Goal: Check status: Check status

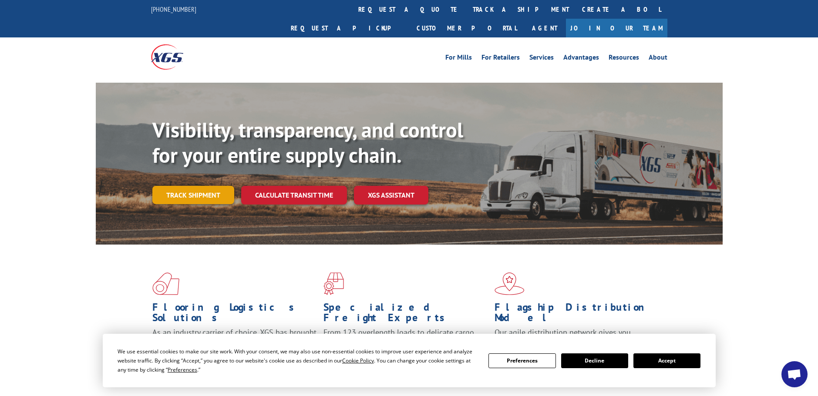
click at [188, 186] on link "Track shipment" at bounding box center [193, 195] width 82 height 18
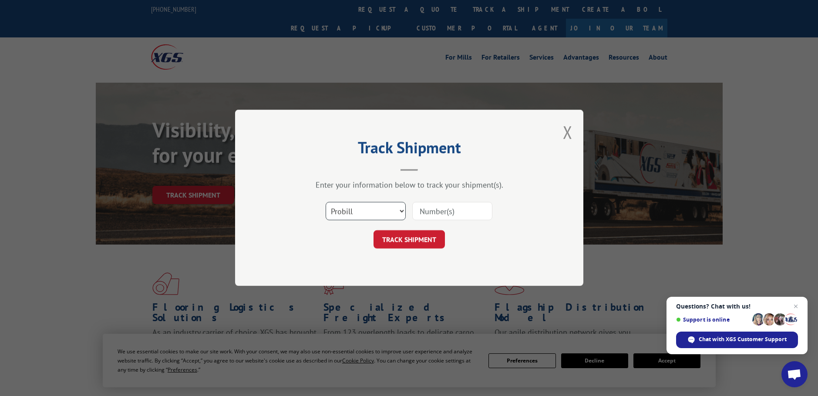
click at [371, 208] on select "Select category... Probill BOL PO" at bounding box center [366, 211] width 80 height 18
select select "bol"
click at [326, 202] on select "Select category... Probill BOL PO" at bounding box center [366, 211] width 80 height 18
click at [437, 213] on input at bounding box center [452, 211] width 80 height 18
paste input "2871973"
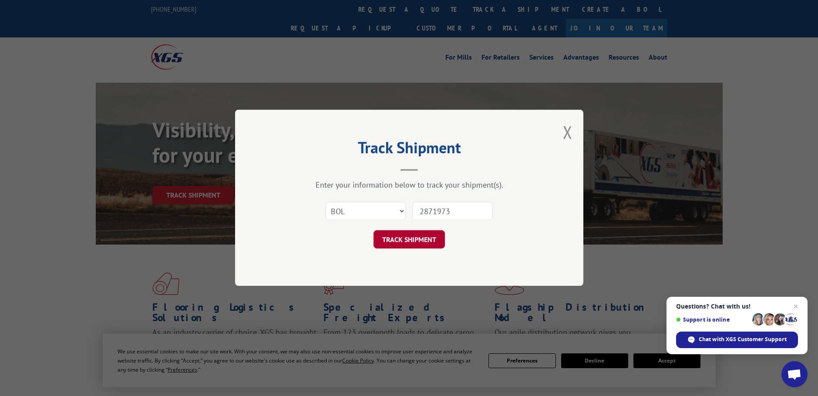
type input "2871973"
click at [402, 239] on button "TRACK SHIPMENT" at bounding box center [409, 240] width 71 height 18
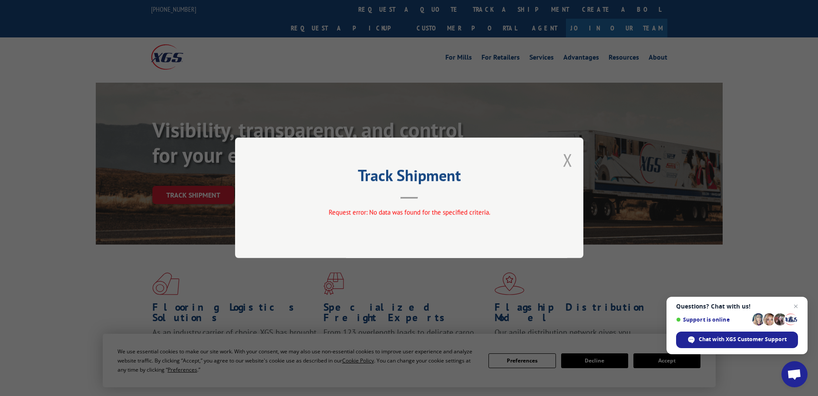
click at [568, 160] on button "Close modal" at bounding box center [568, 159] width 10 height 23
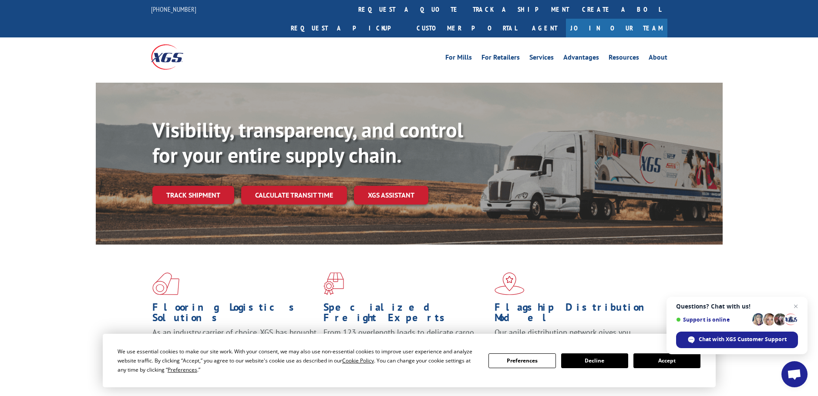
click at [210, 186] on link "Track shipment" at bounding box center [193, 195] width 82 height 18
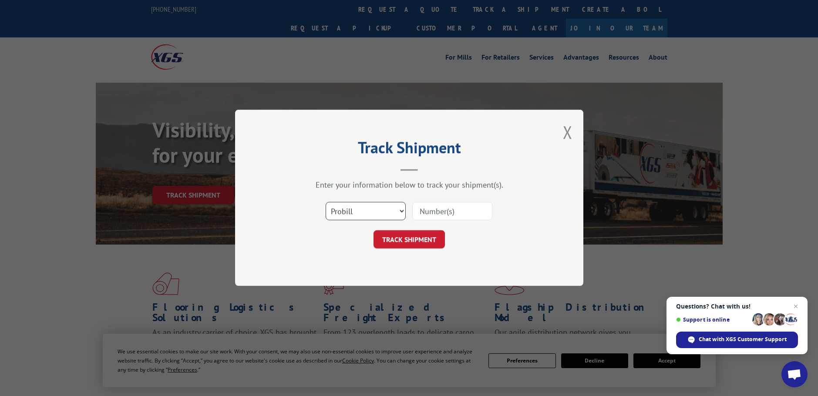
click at [374, 212] on select "Select category... Probill BOL PO" at bounding box center [366, 211] width 80 height 18
click at [452, 212] on input at bounding box center [452, 211] width 80 height 18
paste input "09480300000367631"
type input "09480300000367631"
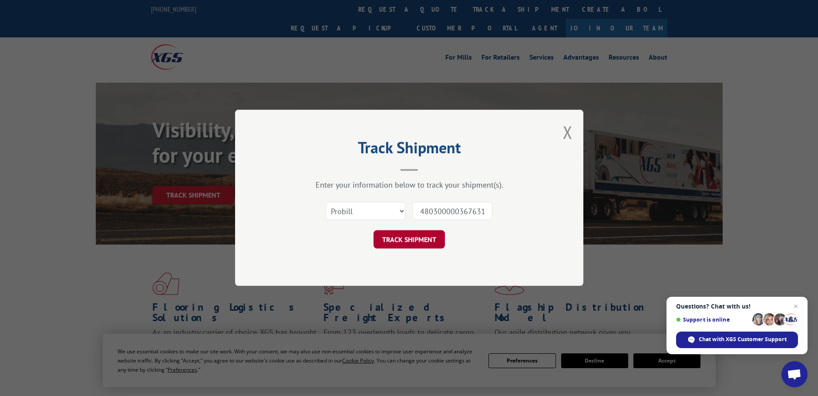
scroll to position [0, 0]
click at [405, 241] on button "TRACK SHIPMENT" at bounding box center [409, 240] width 71 height 18
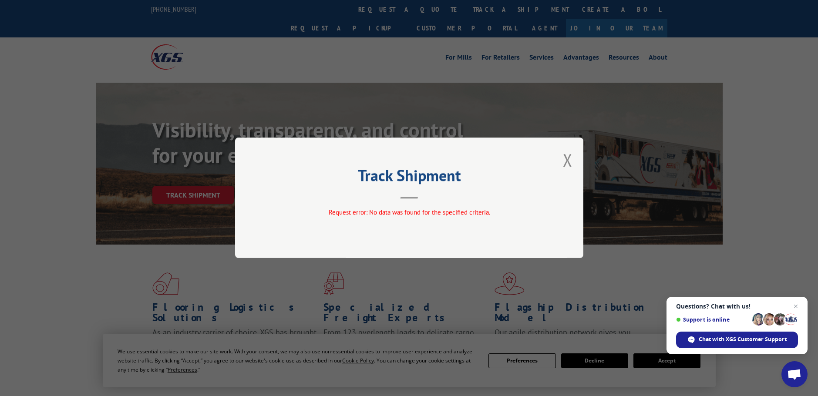
click at [573, 159] on div "Track Shipment Request error: No data was found for the specified criteria." at bounding box center [409, 198] width 348 height 121
click at [566, 160] on button "Close modal" at bounding box center [568, 159] width 10 height 23
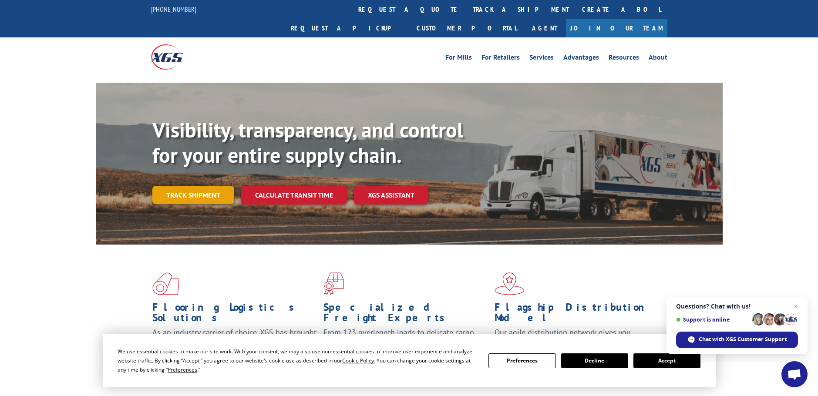
click at [203, 186] on link "Track shipment" at bounding box center [193, 195] width 82 height 18
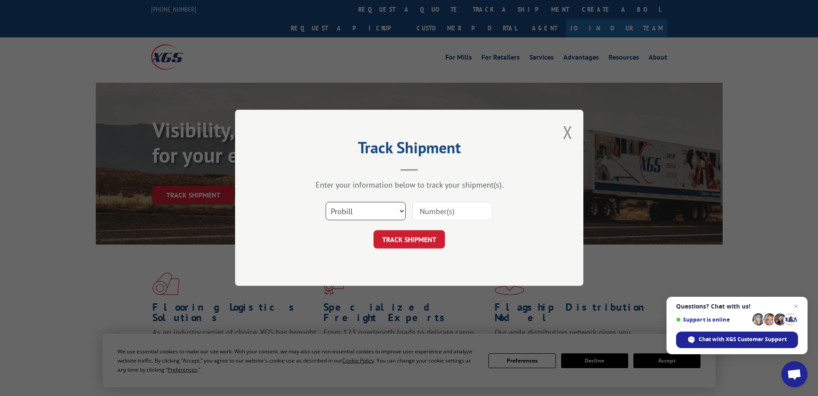
click at [378, 209] on select "Select category... Probill BOL PO" at bounding box center [366, 211] width 80 height 18
select select "bol"
click at [326, 202] on select "Select category... Probill BOL PO" at bounding box center [366, 211] width 80 height 18
click at [446, 217] on input at bounding box center [452, 211] width 80 height 18
paste input "09480300000367631"
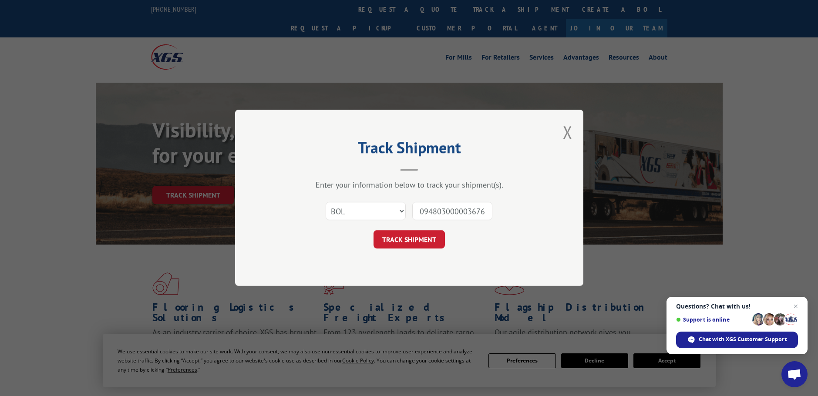
scroll to position [0, 9]
type input "09480300000367631"
click at [410, 240] on button "TRACK SHIPMENT" at bounding box center [409, 240] width 71 height 18
